Goal: Complete application form: Complete application form

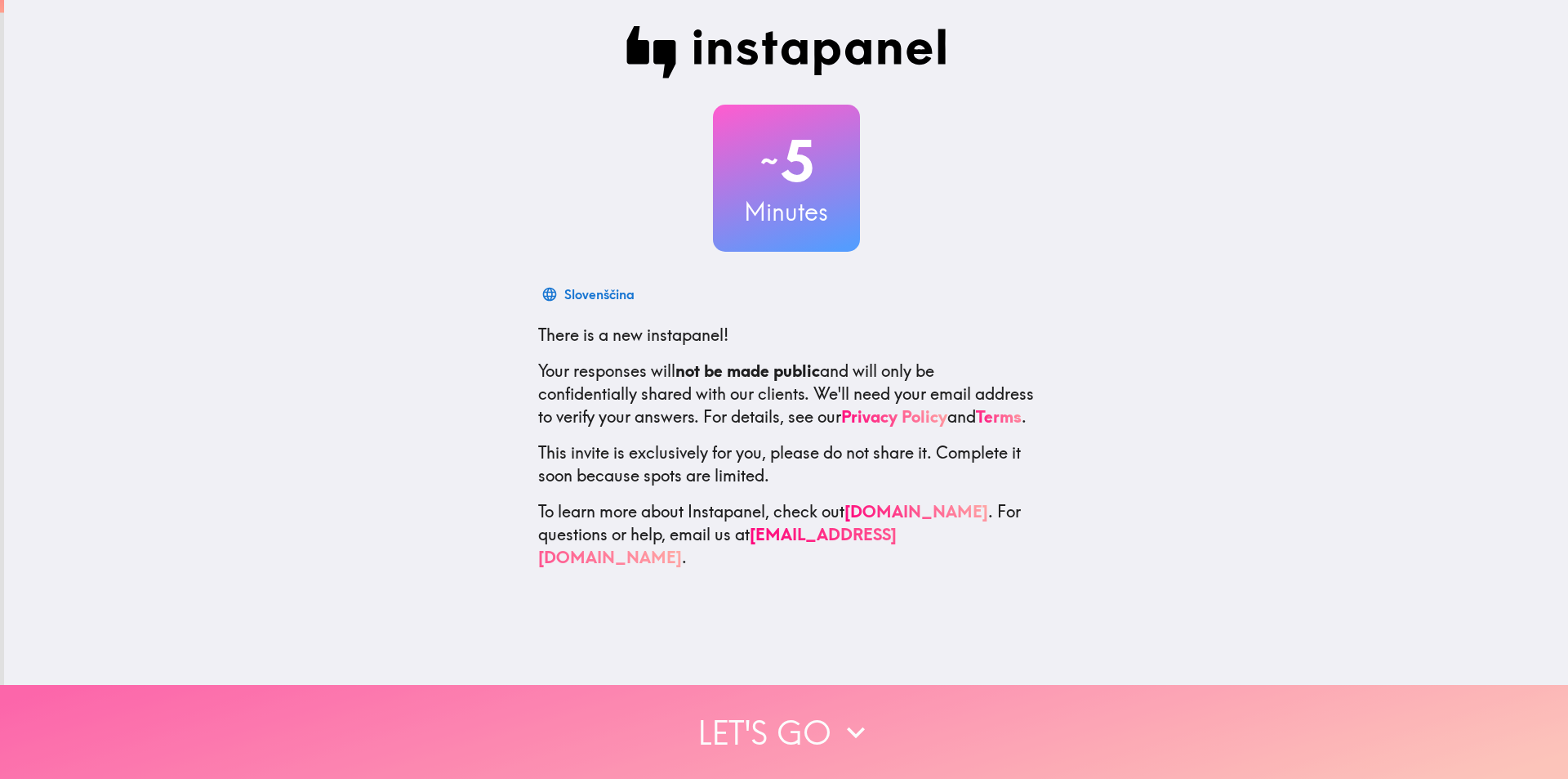
click at [788, 720] on button "Let's go" at bounding box center [784, 731] width 1568 height 94
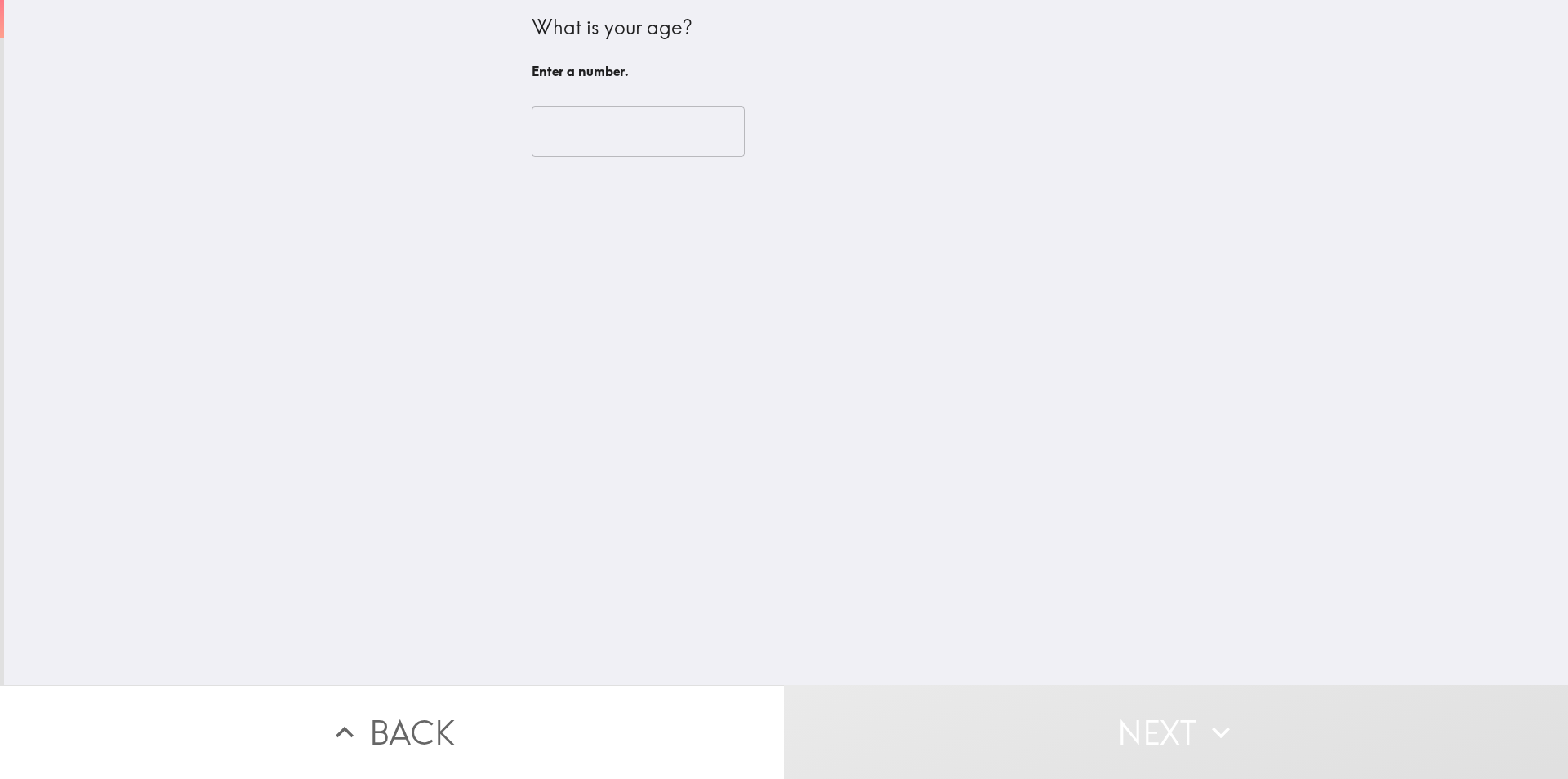
click at [606, 140] on input "number" at bounding box center [639, 131] width 213 height 50
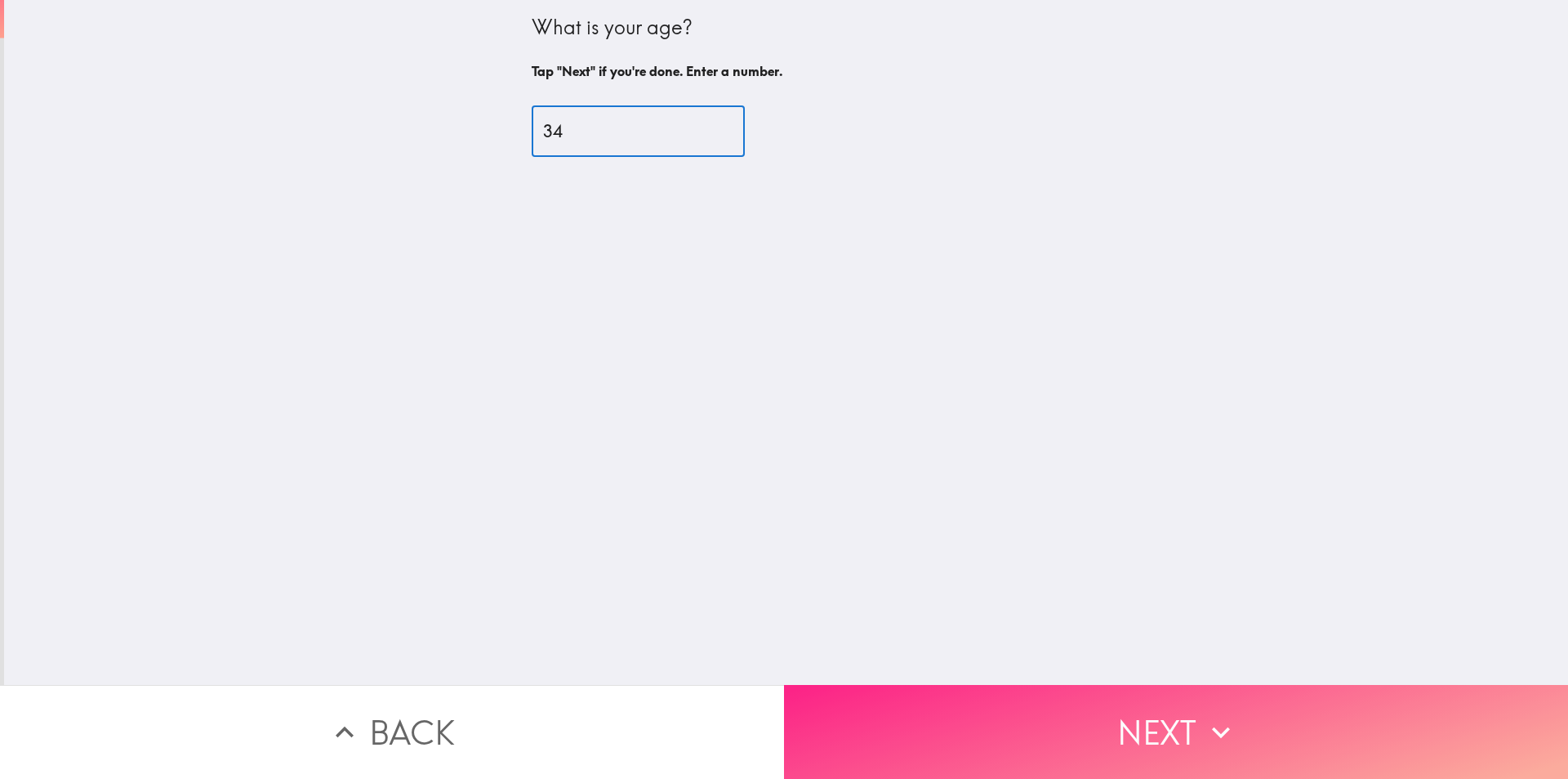
type input "34"
click at [966, 707] on button "Next" at bounding box center [1176, 731] width 784 height 94
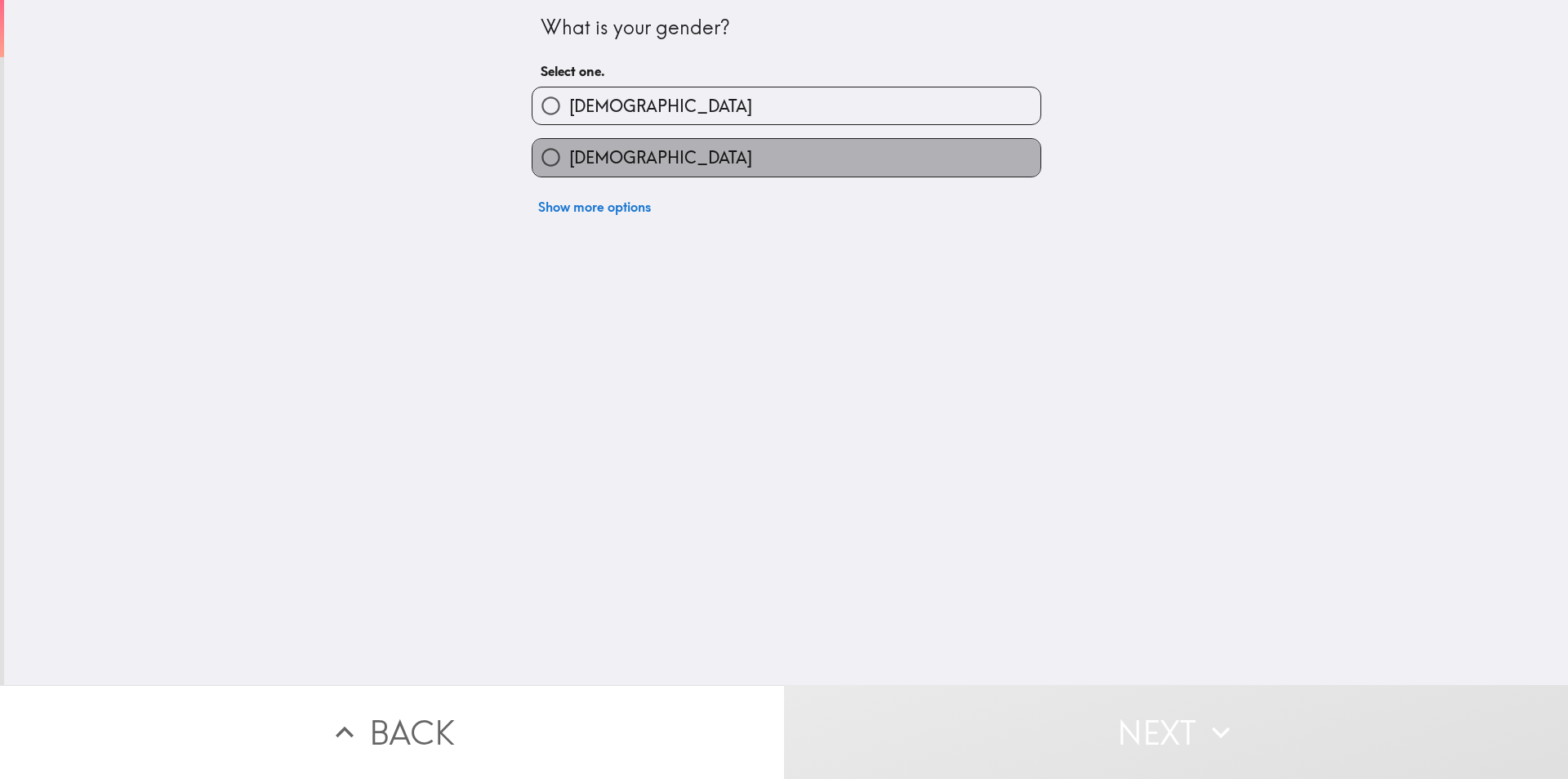
click at [611, 176] on label "[DEMOGRAPHIC_DATA]" at bounding box center [787, 157] width 508 height 37
click at [570, 176] on input "[DEMOGRAPHIC_DATA]" at bounding box center [551, 157] width 37 height 37
radio input "true"
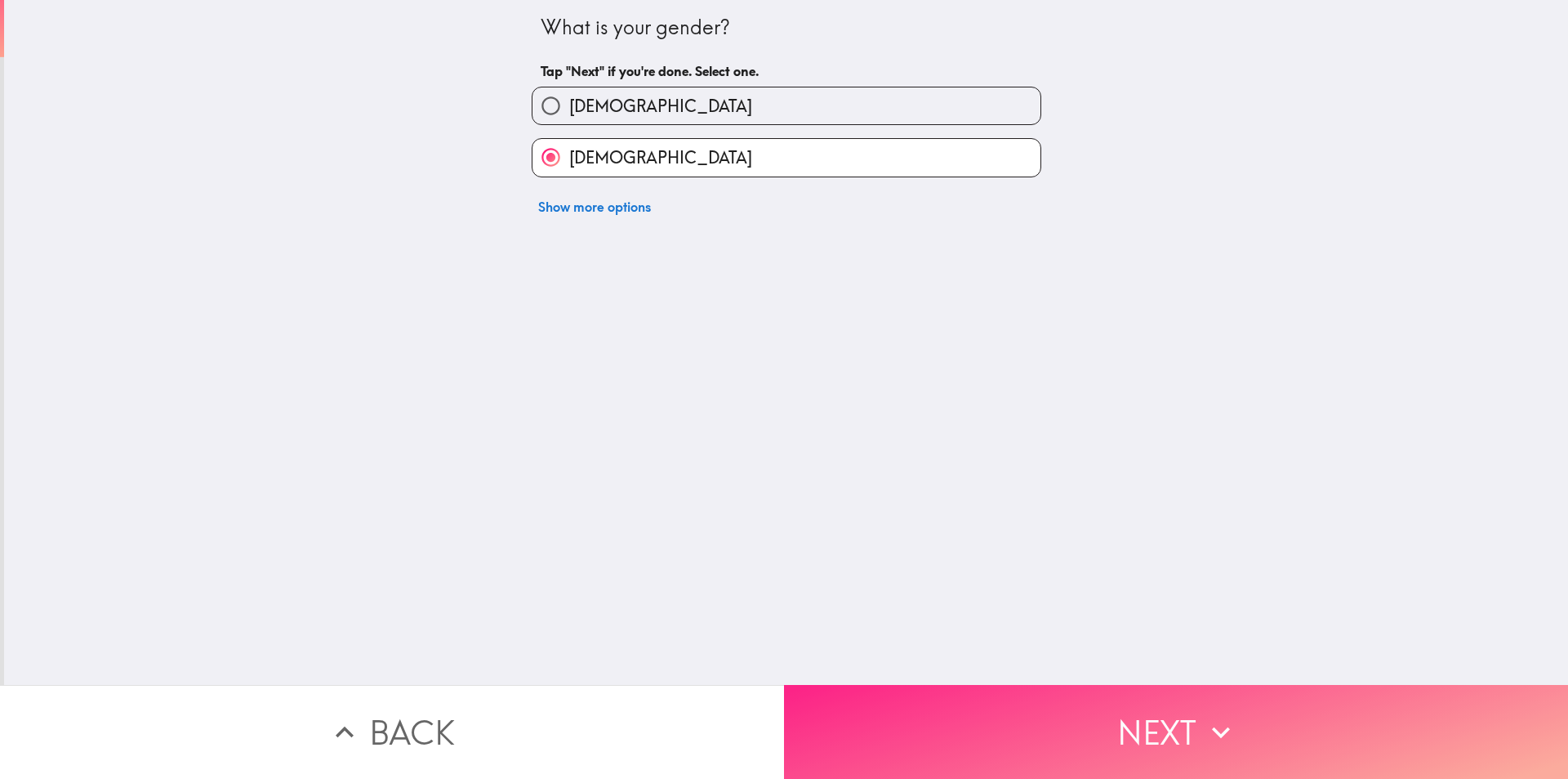
click at [1024, 687] on button "Next" at bounding box center [1176, 731] width 784 height 94
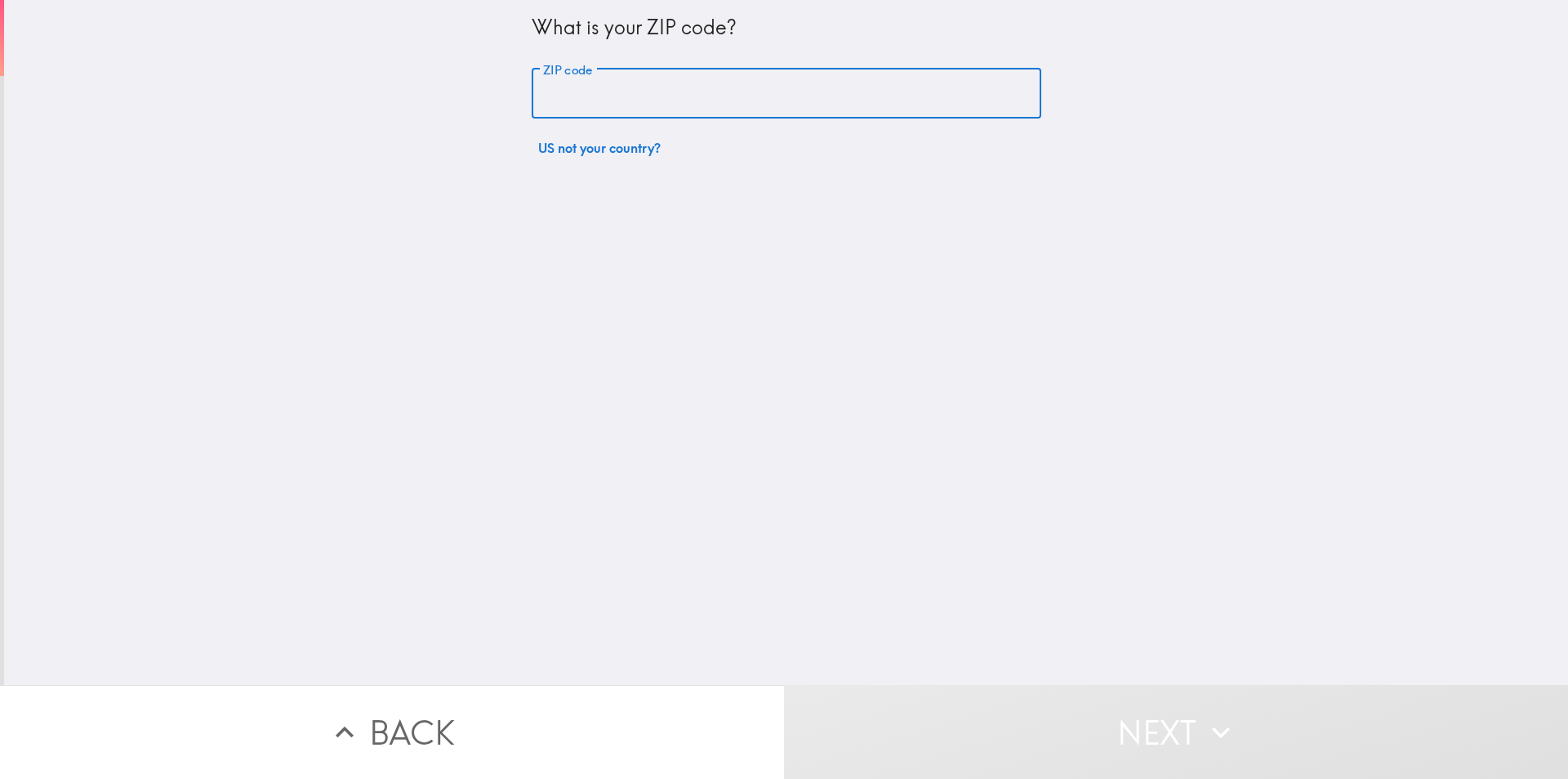
click at [633, 99] on input "ZIP code" at bounding box center [787, 93] width 510 height 50
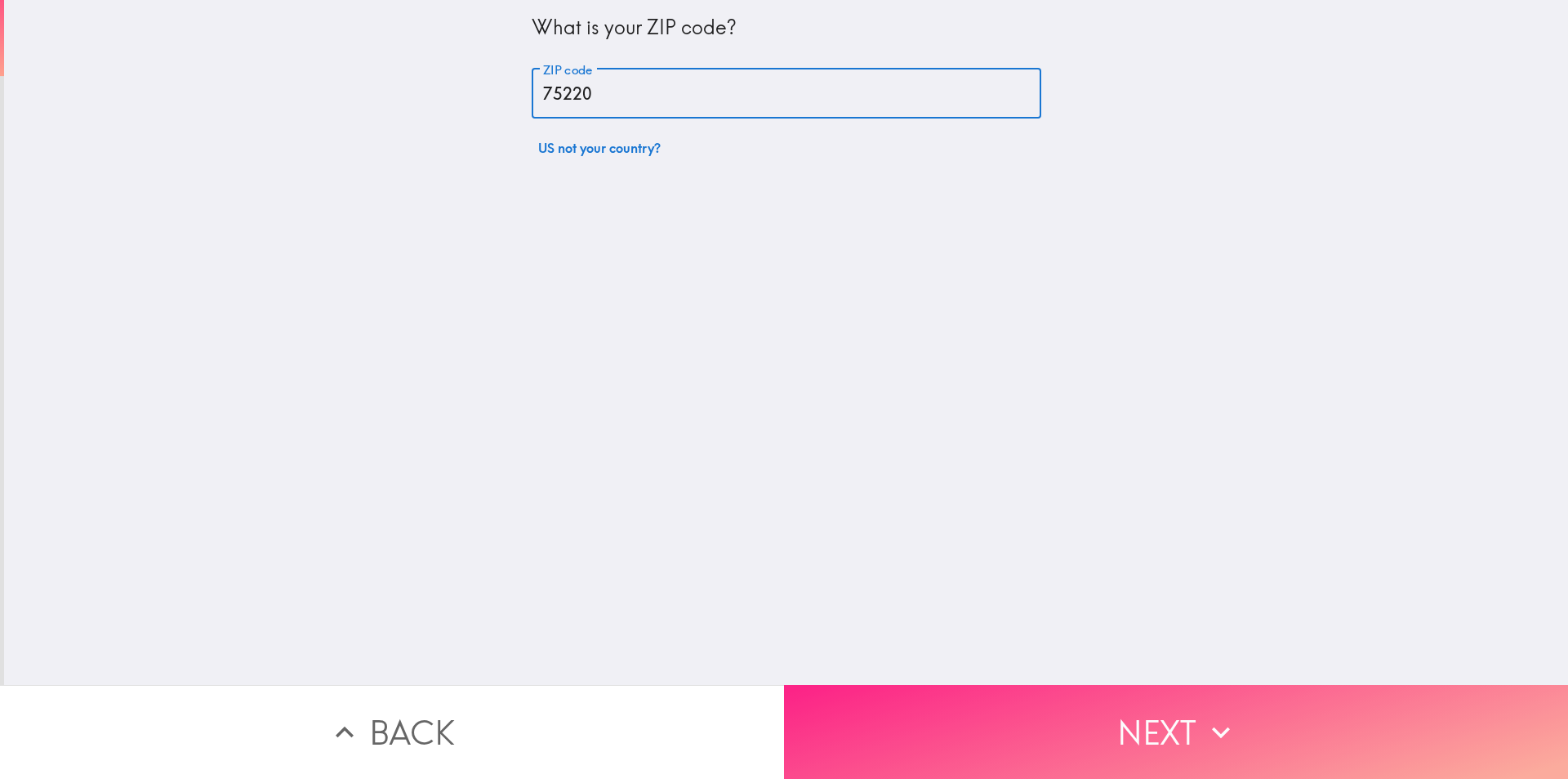
type input "75220"
click at [1083, 685] on button "Next" at bounding box center [1176, 731] width 784 height 94
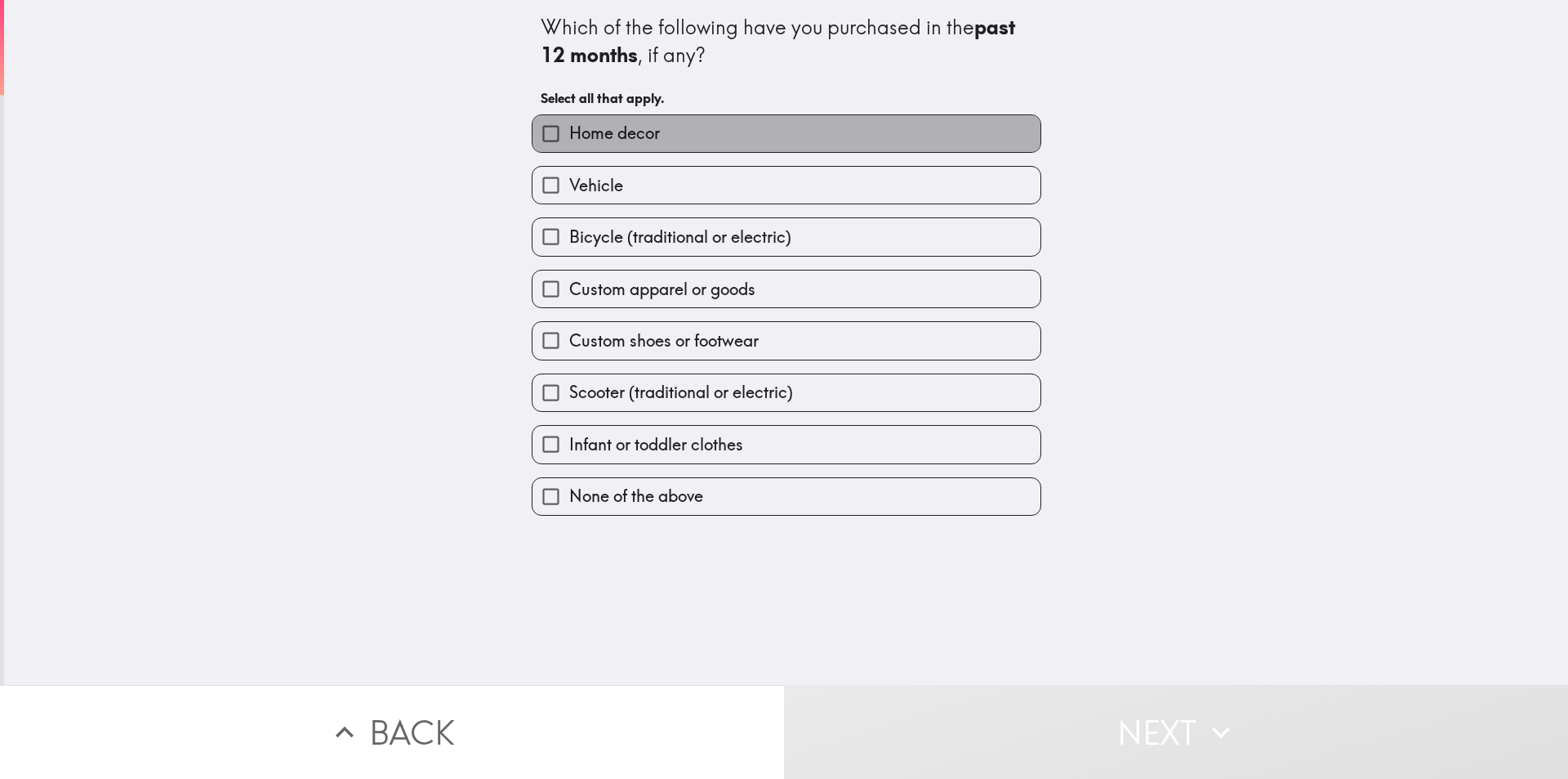
click at [661, 126] on label "Home decor" at bounding box center [787, 133] width 508 height 37
click at [570, 126] on input "Home decor" at bounding box center [551, 133] width 37 height 37
checkbox input "true"
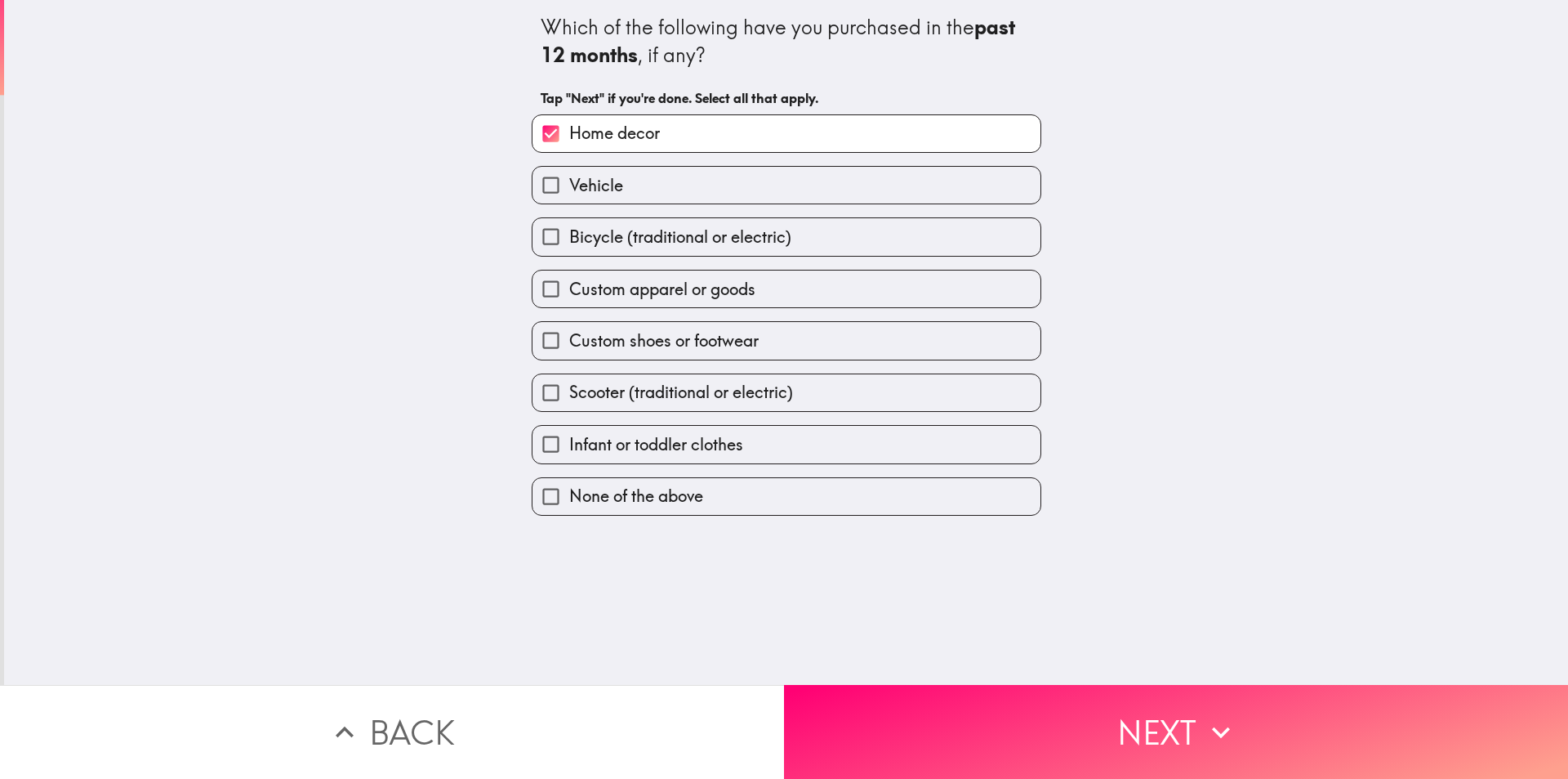
click at [663, 158] on div "Vehicle" at bounding box center [780, 178] width 523 height 51
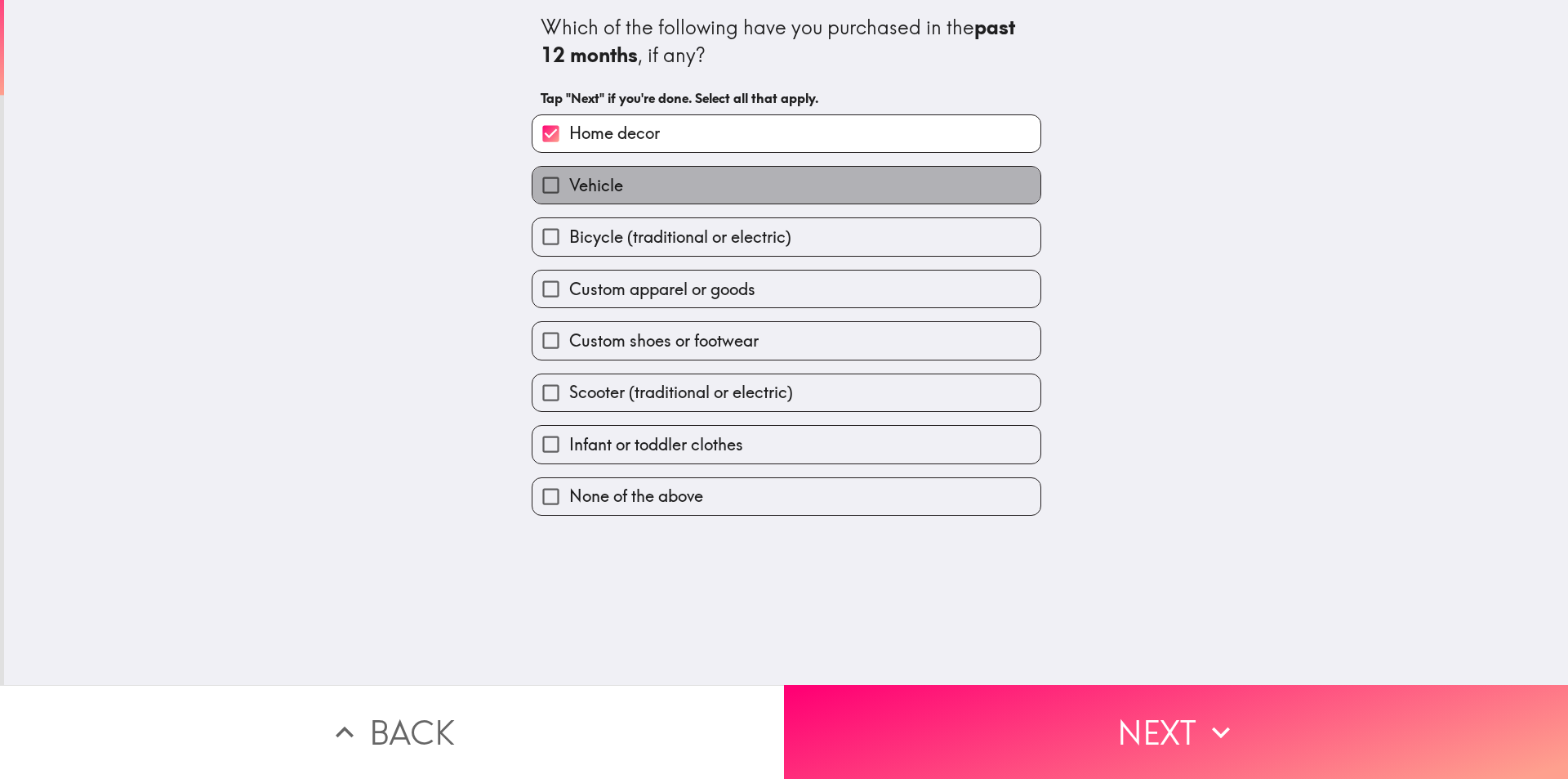
click at [663, 171] on label "Vehicle" at bounding box center [787, 185] width 508 height 37
click at [570, 171] on input "Vehicle" at bounding box center [551, 185] width 37 height 37
checkbox input "true"
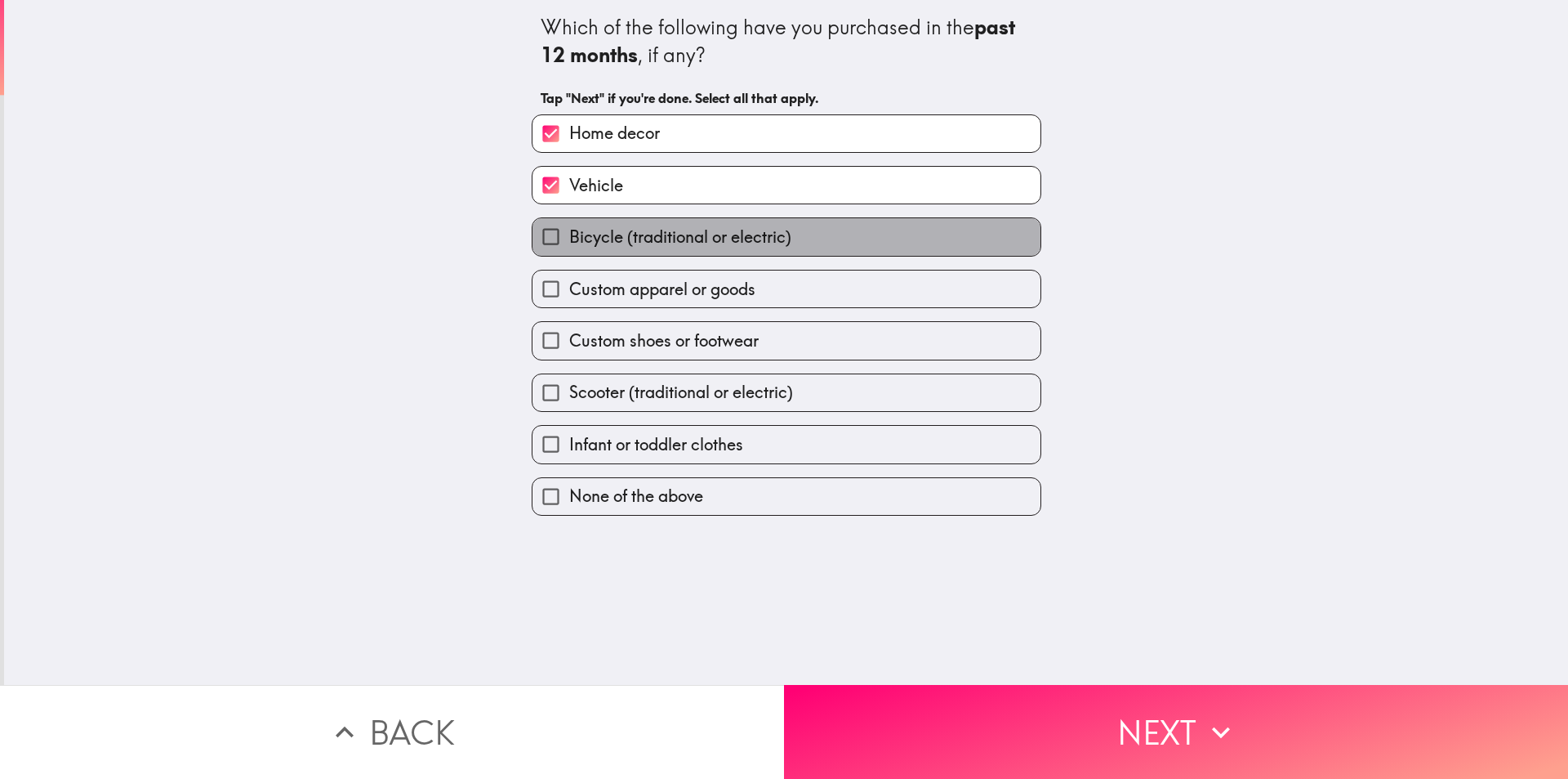
click at [653, 241] on span "Bicycle (traditional or electric)" at bounding box center [681, 236] width 222 height 22
click at [570, 241] on input "Bicycle (traditional or electric)" at bounding box center [551, 236] width 37 height 37
checkbox input "true"
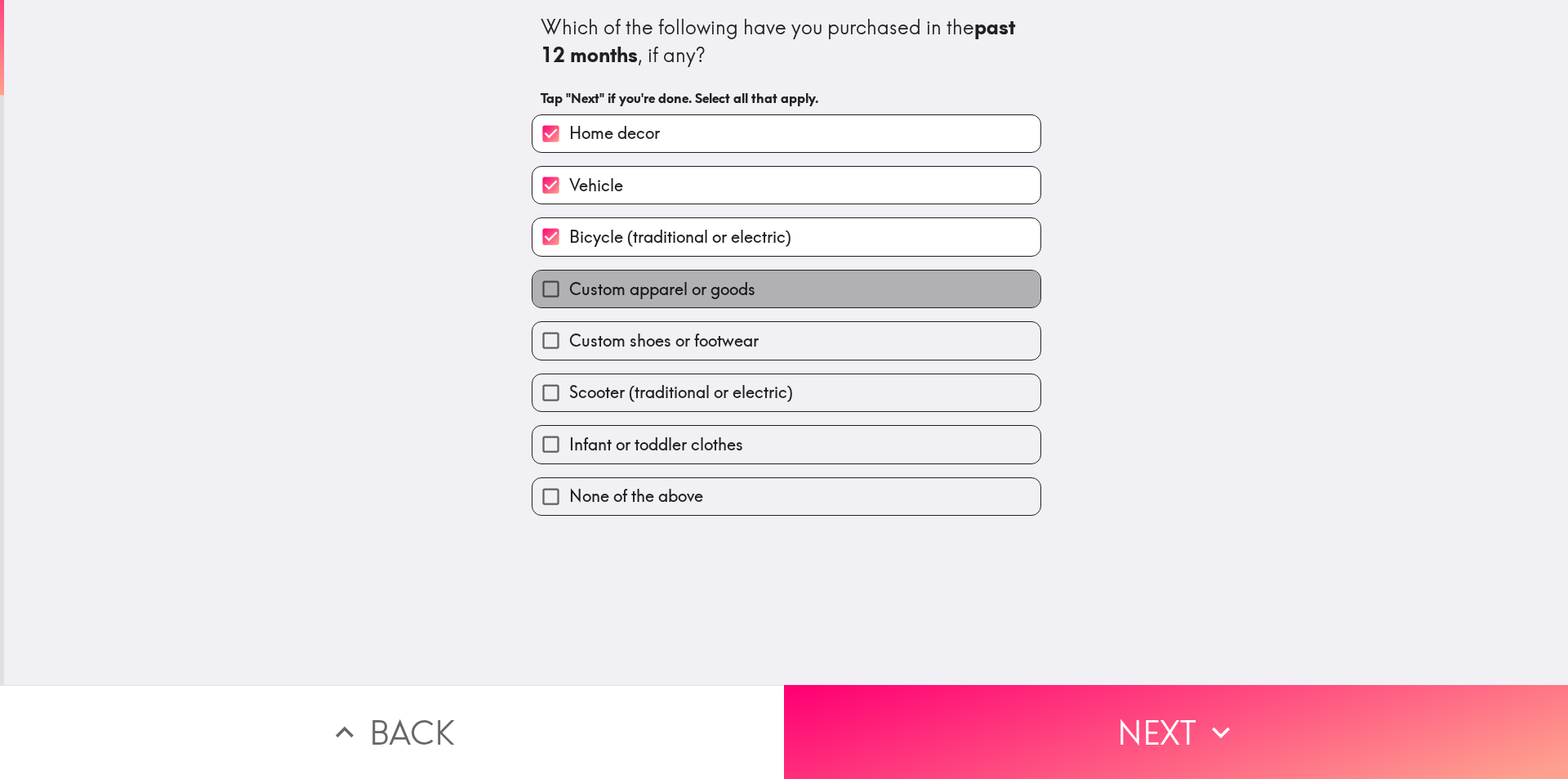
drag, startPoint x: 653, startPoint y: 282, endPoint x: 654, endPoint y: 328, distance: 46.0
click at [653, 283] on span "Custom apparel or goods" at bounding box center [663, 289] width 187 height 22
click at [570, 283] on input "Custom apparel or goods" at bounding box center [551, 288] width 37 height 37
checkbox input "true"
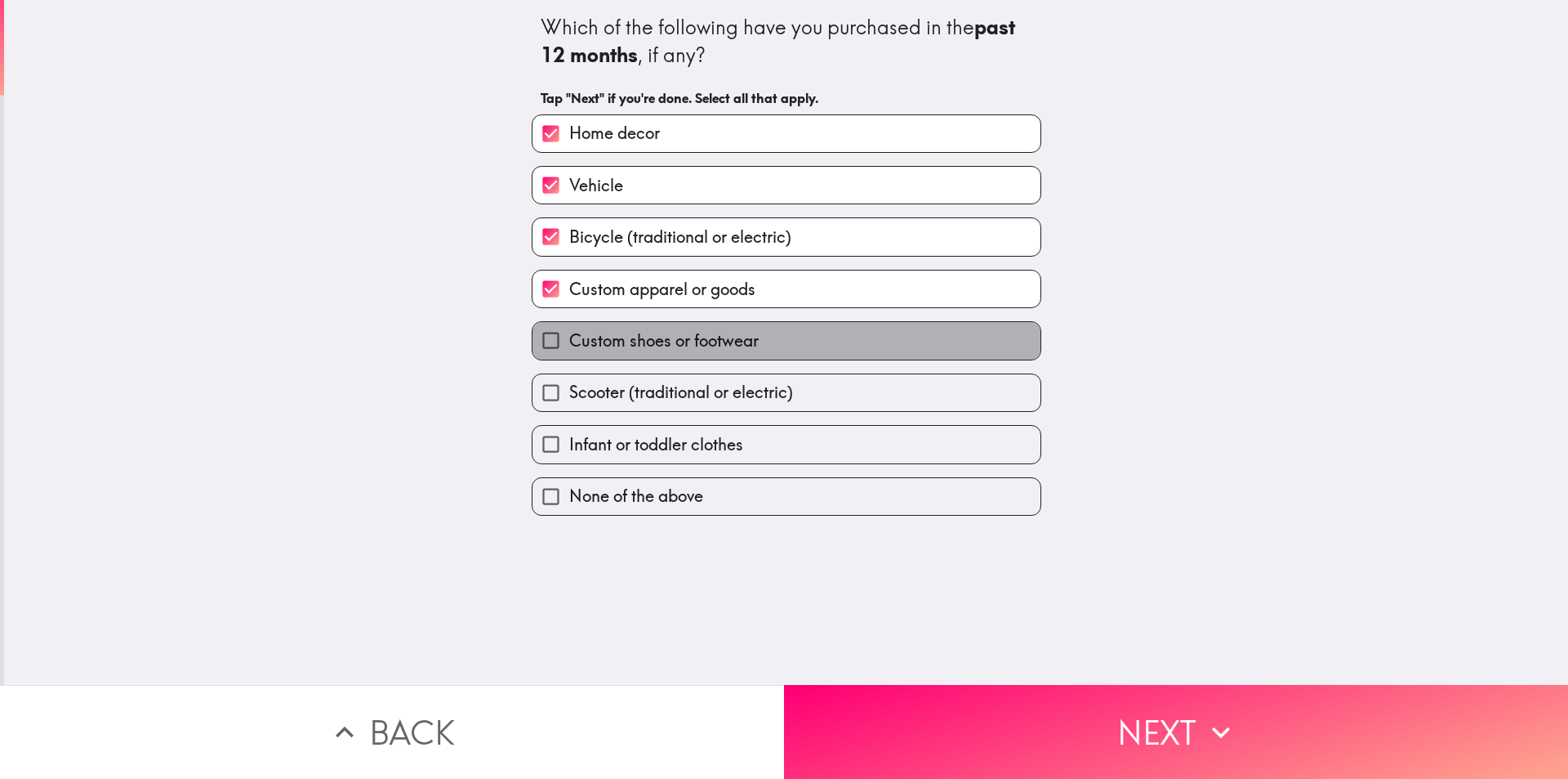
click at [654, 329] on span "Custom shoes or footwear" at bounding box center [664, 340] width 189 height 22
click at [570, 328] on input "Custom shoes or footwear" at bounding box center [551, 340] width 37 height 37
checkbox input "true"
drag, startPoint x: 656, startPoint y: 368, endPoint x: 658, endPoint y: 377, distance: 9.2
click at [657, 372] on div "Scooter (traditional or electric)" at bounding box center [780, 385] width 523 height 51
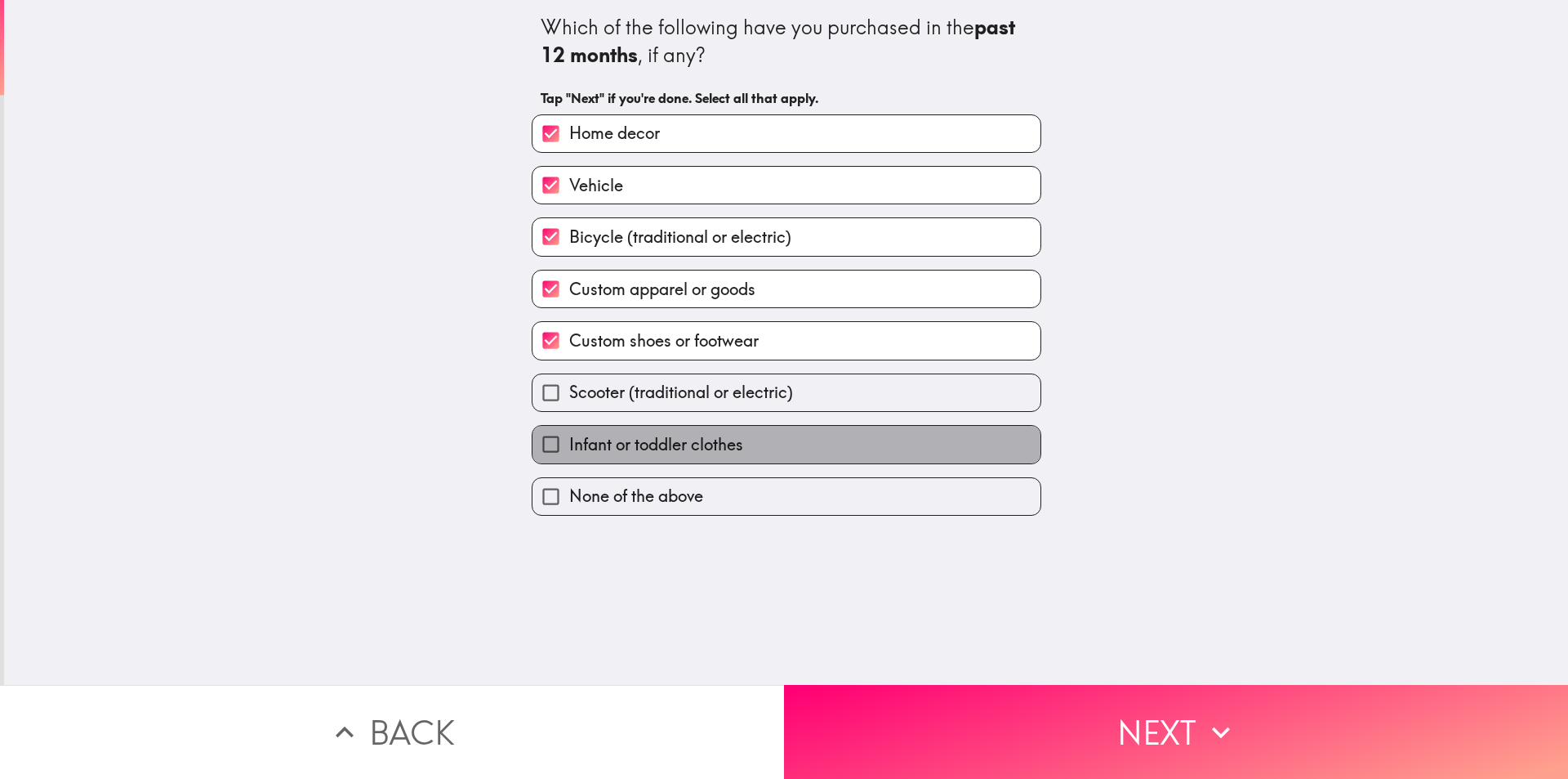
click at [660, 431] on label "Infant or toddler clothes" at bounding box center [787, 443] width 508 height 37
click at [570, 431] on input "Infant or toddler clothes" at bounding box center [551, 443] width 37 height 37
checkbox input "true"
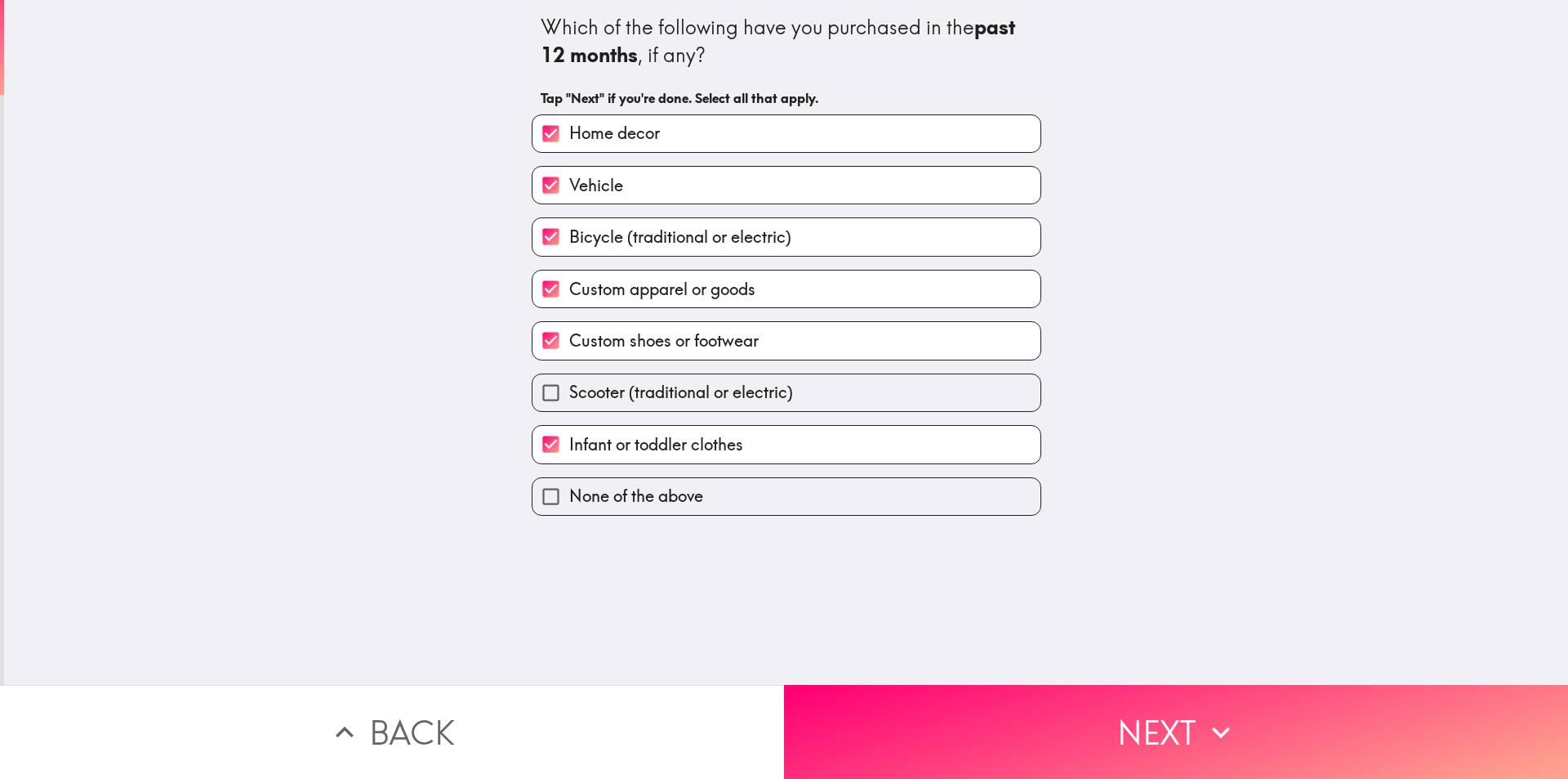
click at [665, 376] on label "Scooter (traditional or electric)" at bounding box center [787, 392] width 508 height 37
click at [570, 376] on input "Scooter (traditional or electric)" at bounding box center [551, 392] width 37 height 37
checkbox input "true"
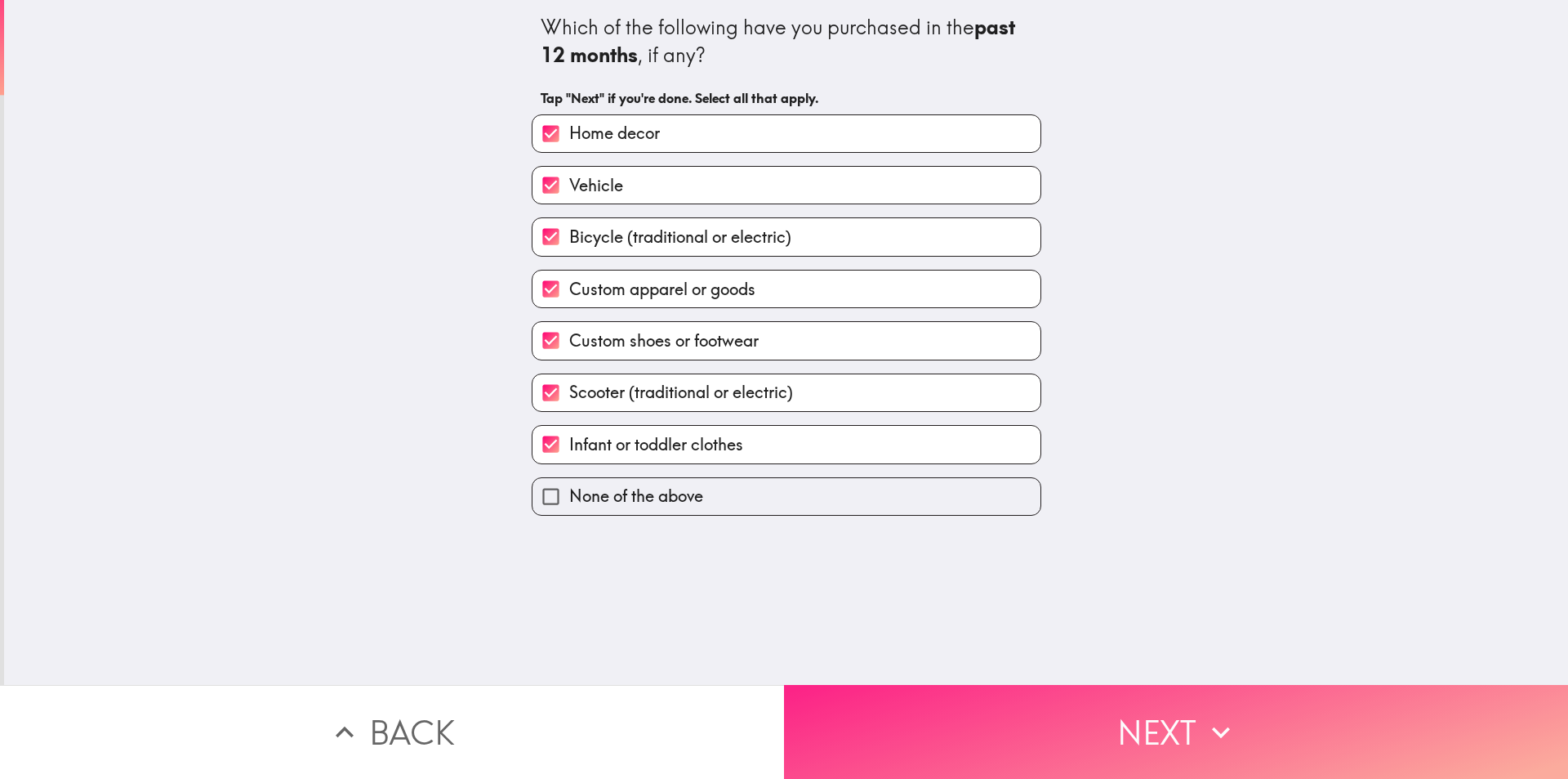
click at [1040, 753] on button "Next" at bounding box center [1176, 731] width 784 height 94
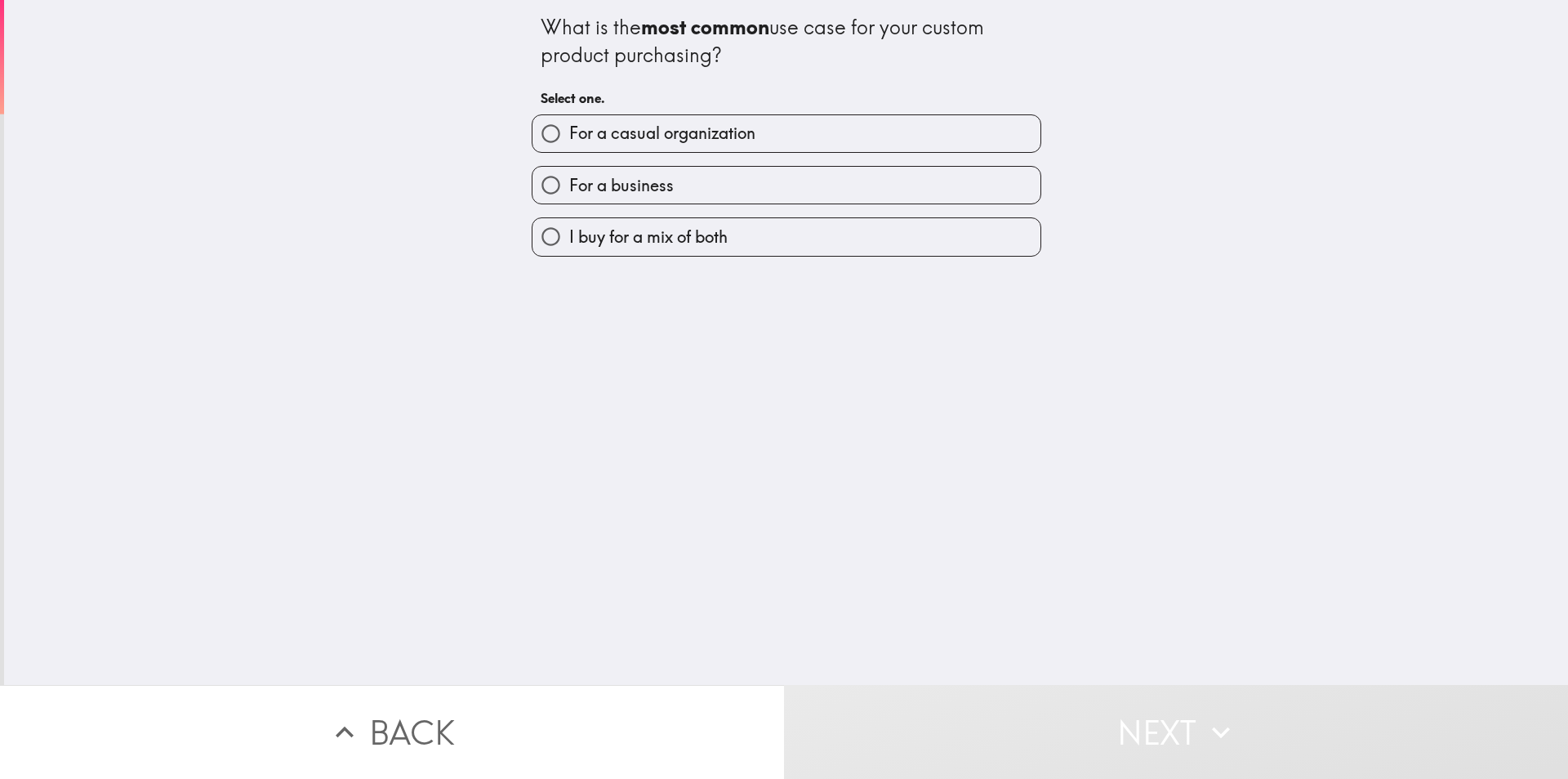
click at [705, 210] on div "I buy for a mix of both" at bounding box center [780, 230] width 523 height 51
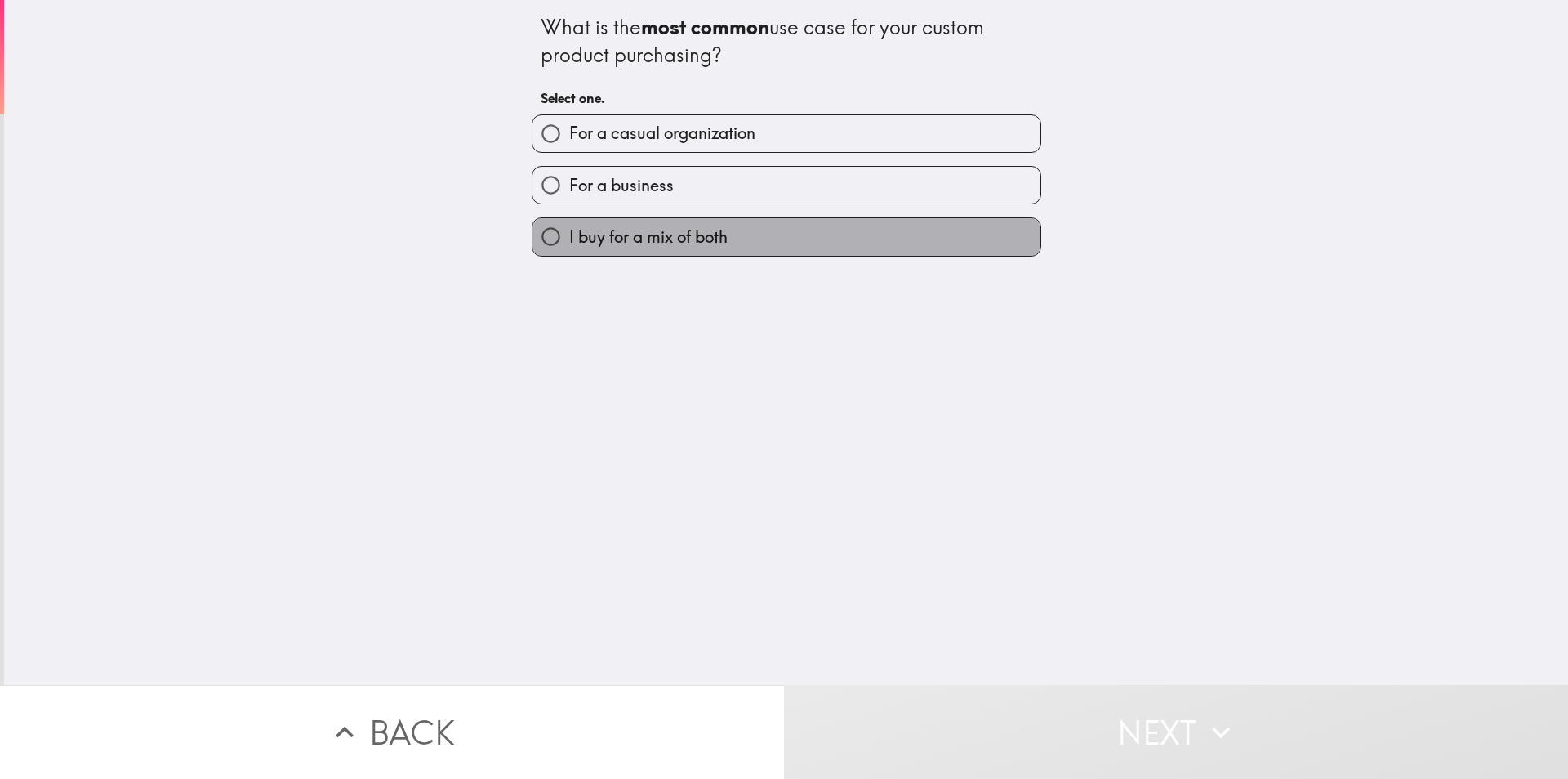
click at [711, 237] on span "I buy for a mix of both" at bounding box center [649, 236] width 159 height 22
click at [570, 237] on input "I buy for a mix of both" at bounding box center [551, 236] width 37 height 37
radio input "true"
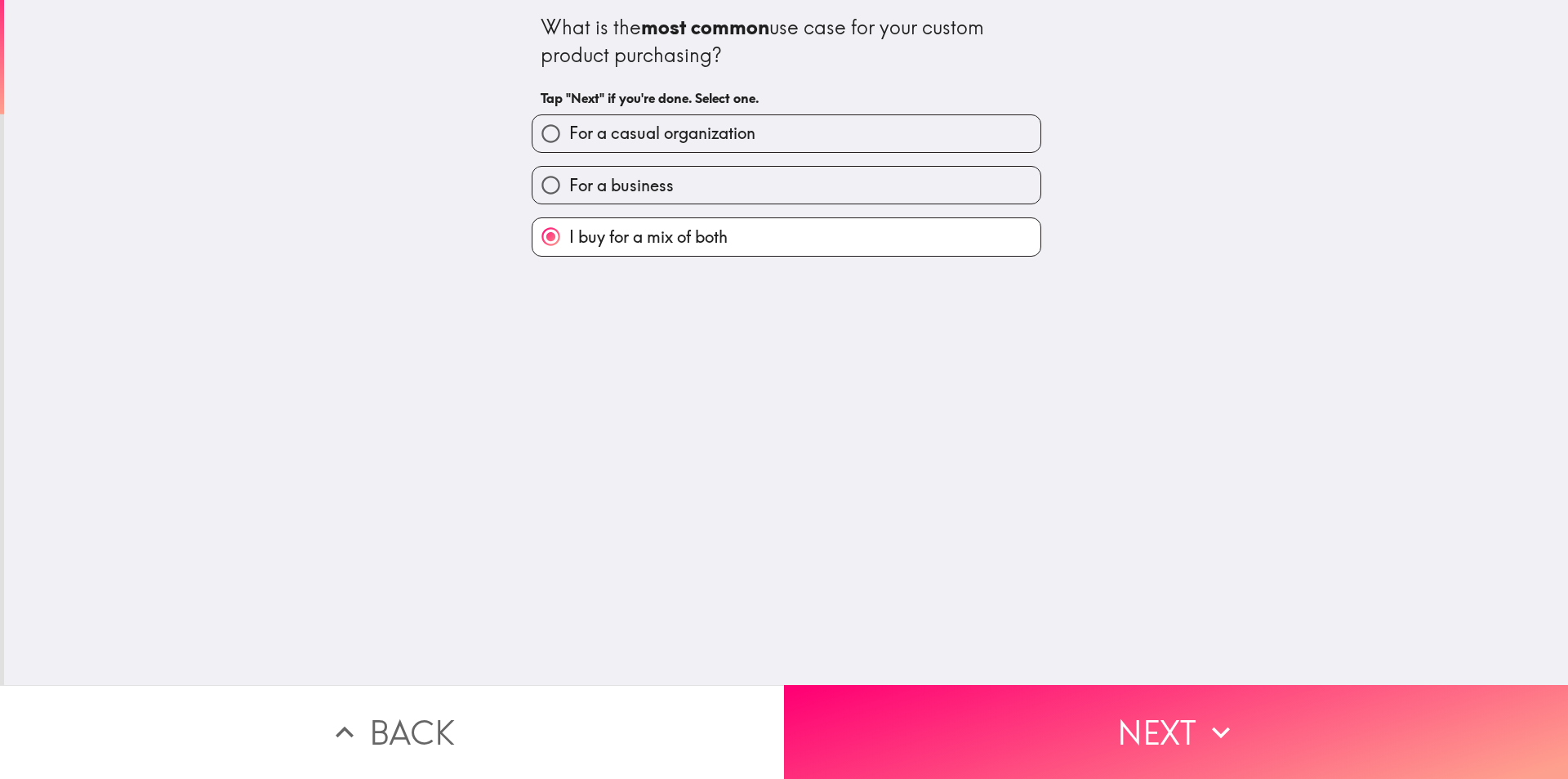
click at [979, 626] on div "What is the most common use case for your custom product purchasing? Tap "Next"…" at bounding box center [786, 342] width 1564 height 685
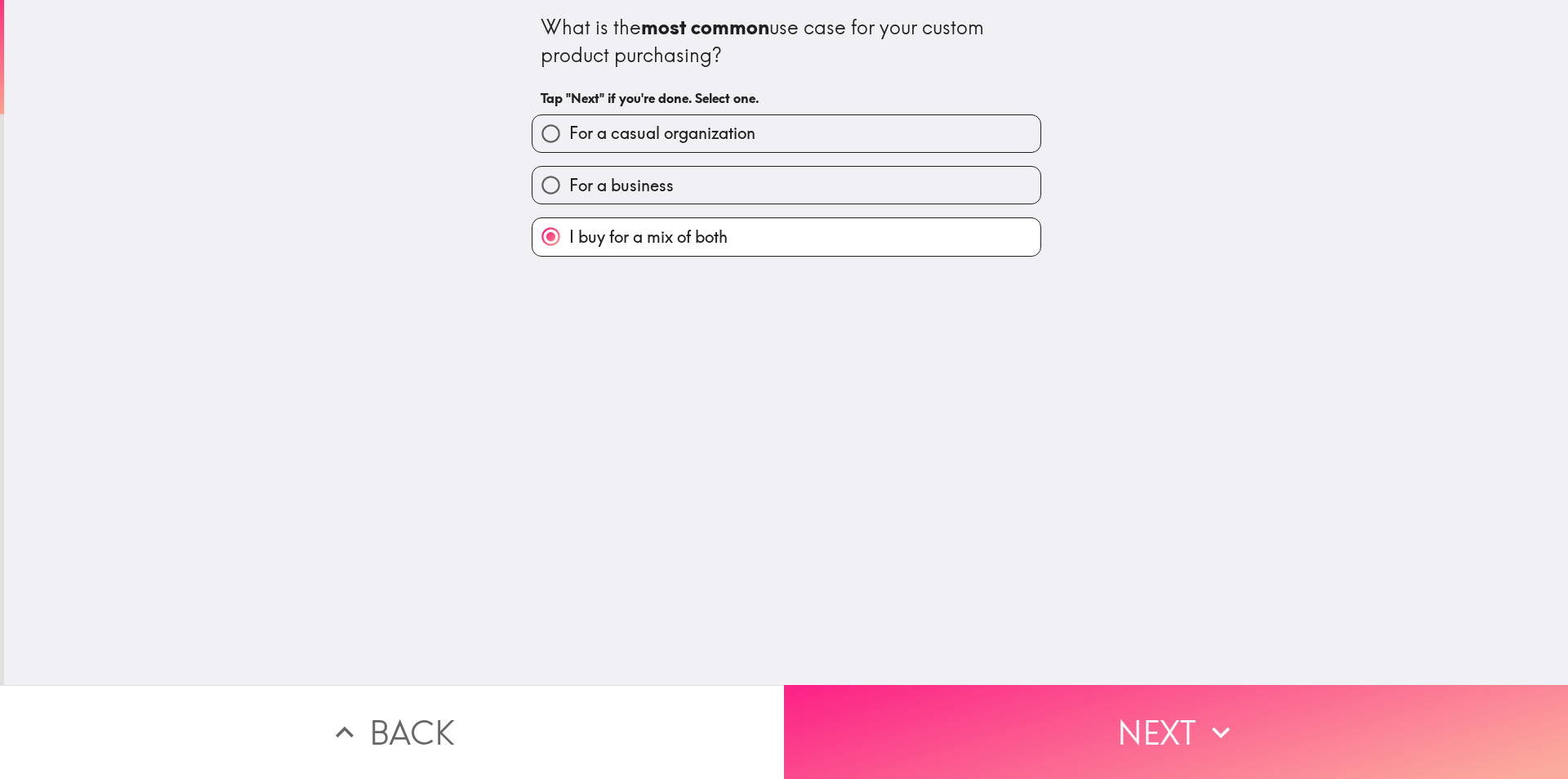
click at [985, 696] on button "Next" at bounding box center [1176, 731] width 784 height 94
